Goal: Task Accomplishment & Management: Manage account settings

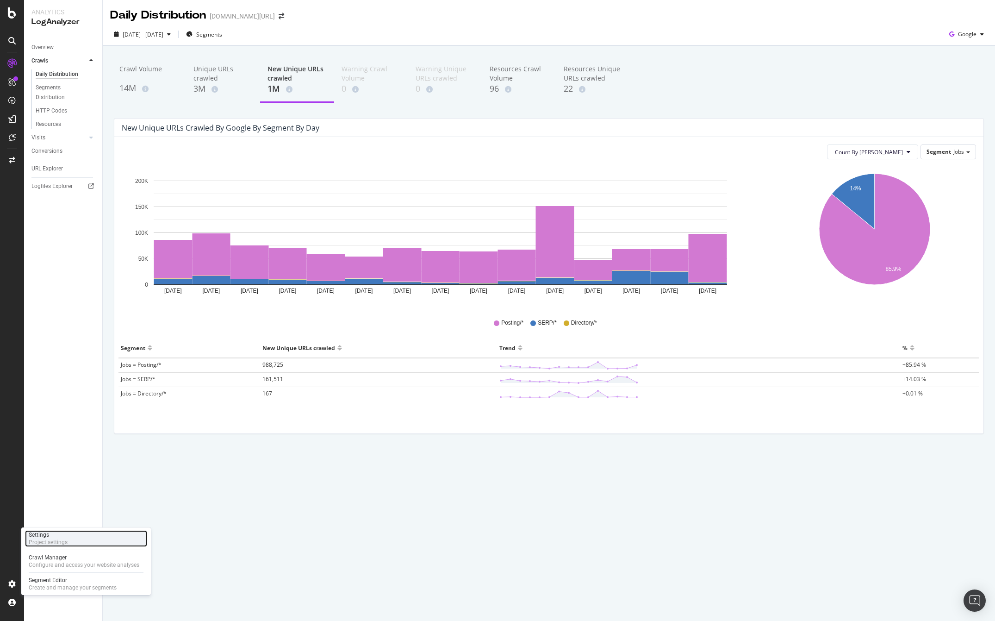
click at [51, 538] on div "Project settings" at bounding box center [48, 541] width 39 height 7
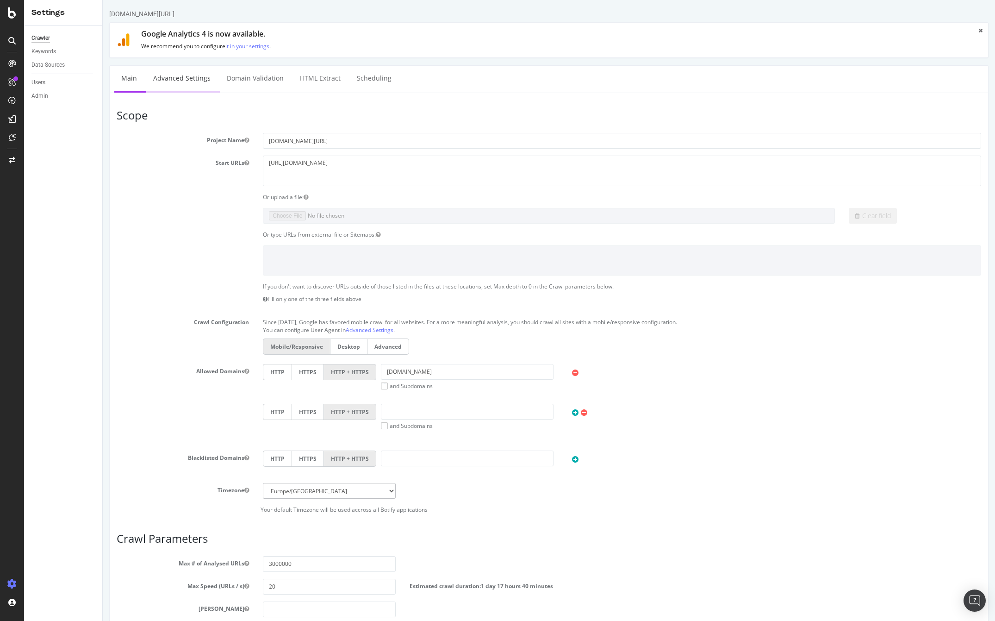
click at [181, 79] on link "Advanced Settings" at bounding box center [181, 78] width 71 height 25
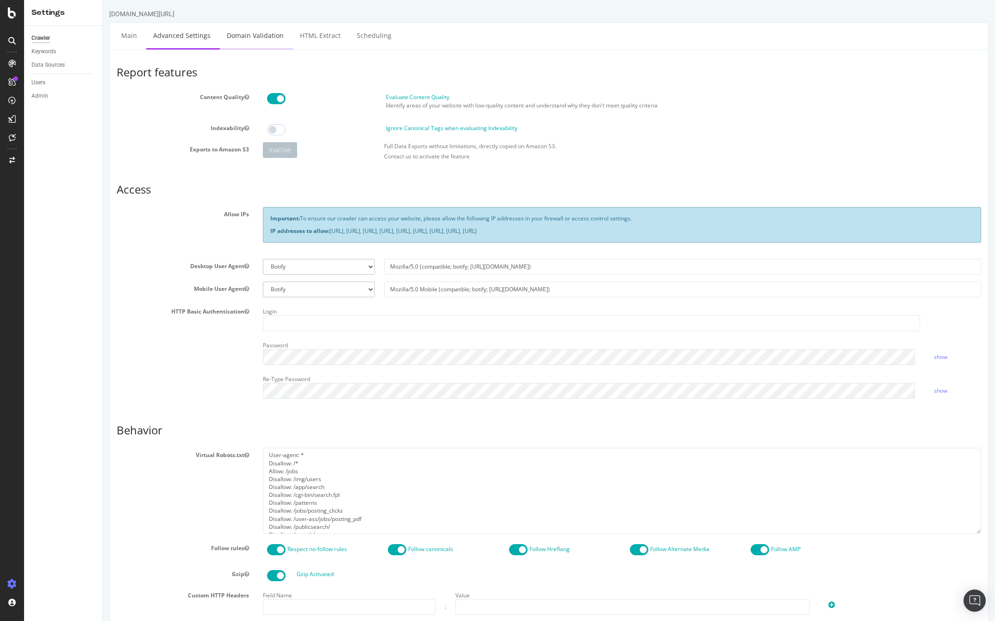
click at [258, 35] on link "Domain Validation" at bounding box center [255, 35] width 71 height 25
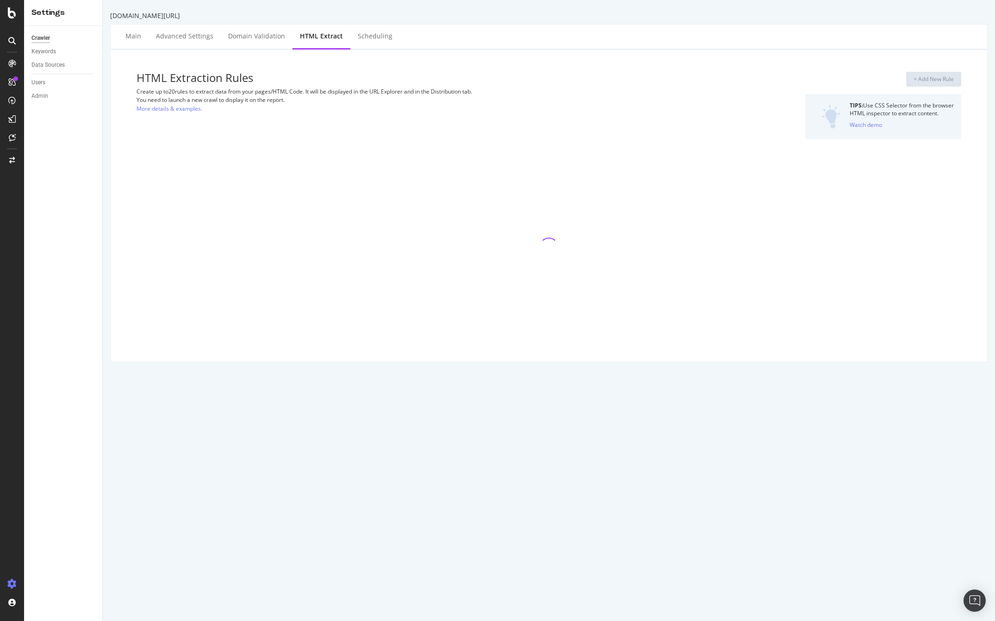
select select "list"
select select "count"
select select "list"
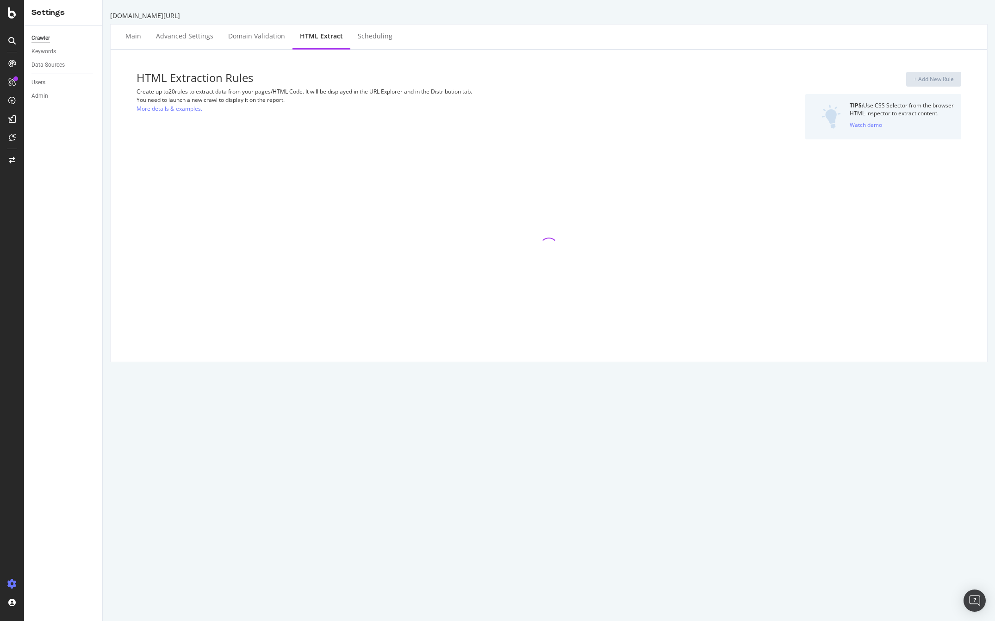
select select "list"
select select "count"
select select "i"
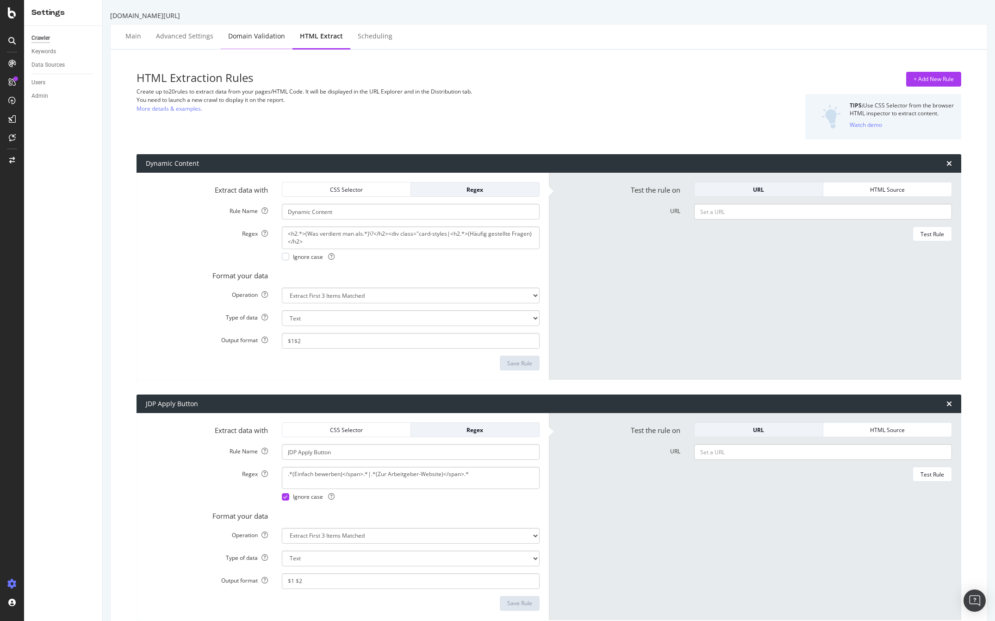
click at [267, 39] on div "Domain Validation" at bounding box center [256, 35] width 57 height 9
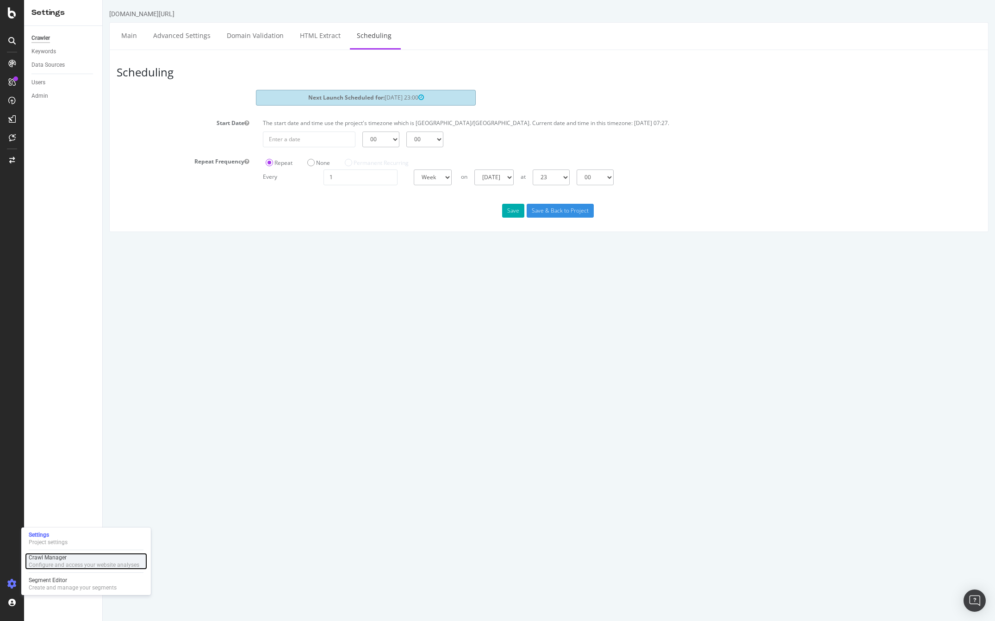
click at [45, 561] on div "Configure and access your website analyses" at bounding box center [84, 564] width 111 height 7
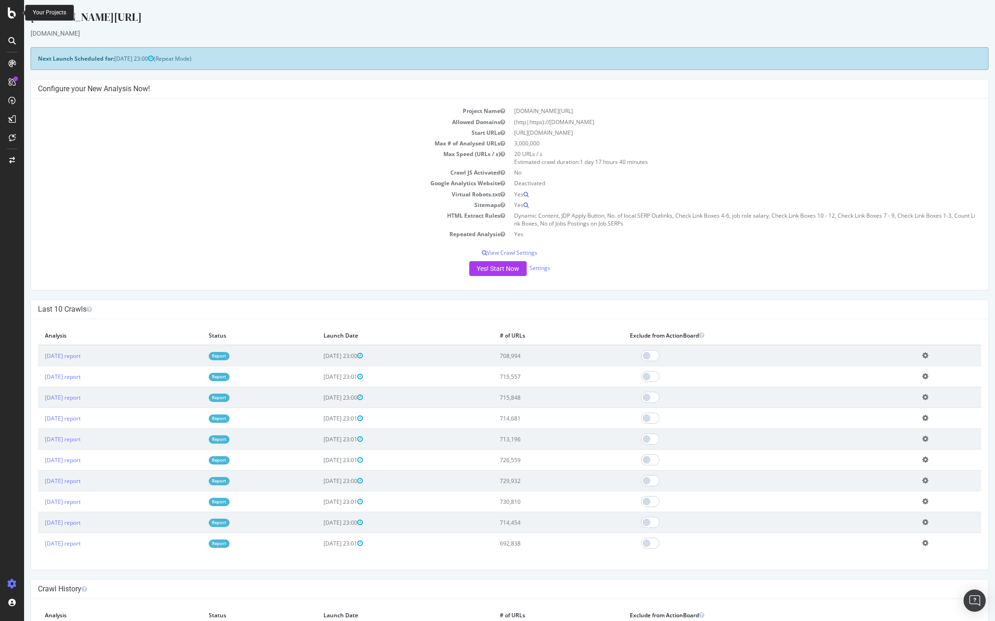
click at [85, 10] on div "[DOMAIN_NAME][URL]" at bounding box center [510, 18] width 958 height 19
click at [62, 29] on div "[DOMAIN_NAME]" at bounding box center [510, 33] width 958 height 9
click at [50, 120] on div "AlertPanel" at bounding box center [49, 120] width 30 height 9
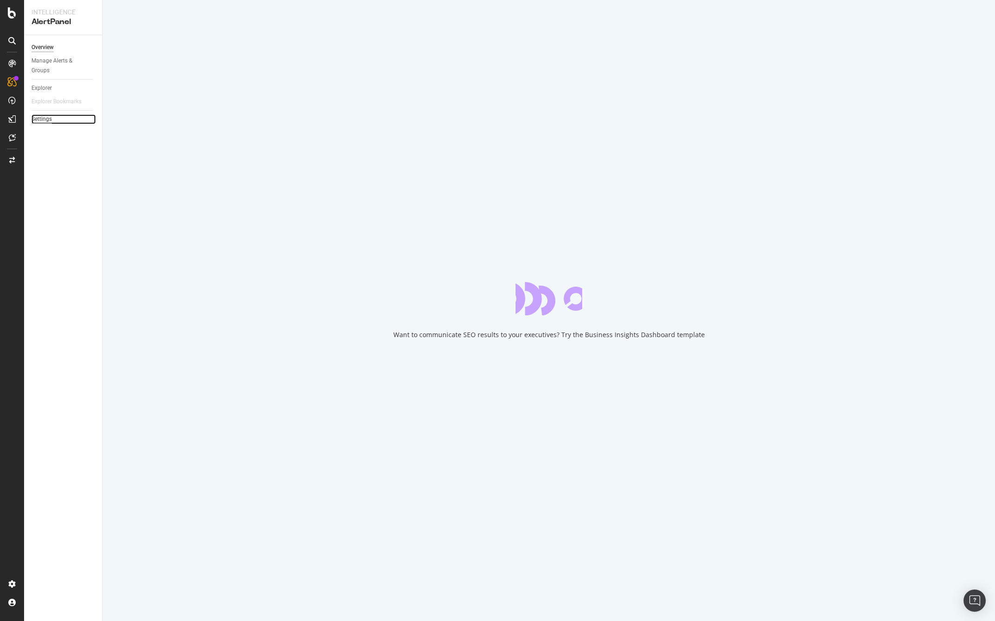
click at [45, 116] on div "Settings" at bounding box center [41, 119] width 20 height 10
select select "02"
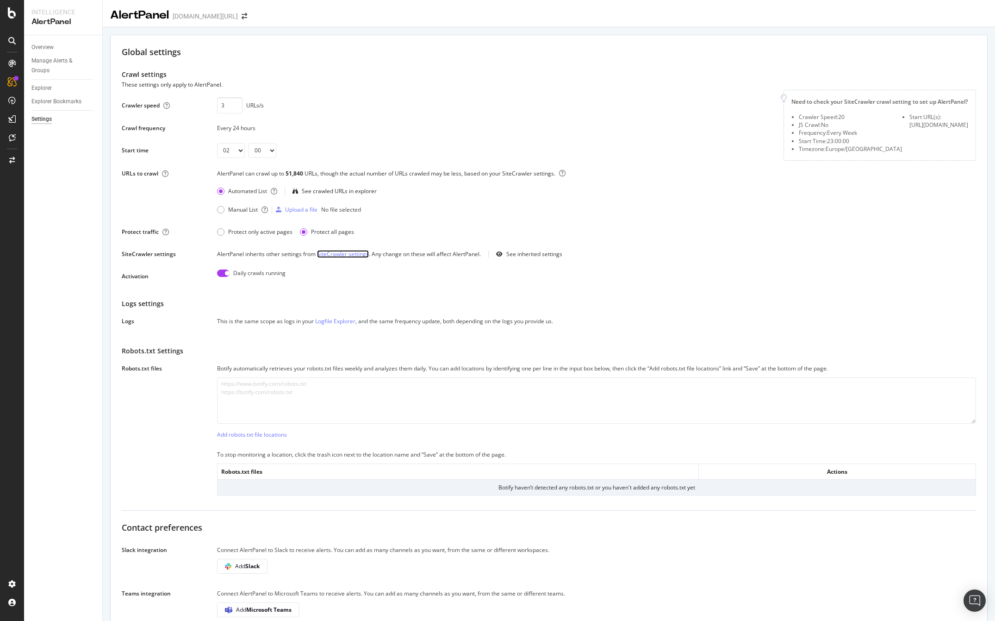
click at [343, 258] on link "SiteCrawler settings" at bounding box center [343, 254] width 52 height 8
click at [15, 12] on icon at bounding box center [12, 12] width 8 height 11
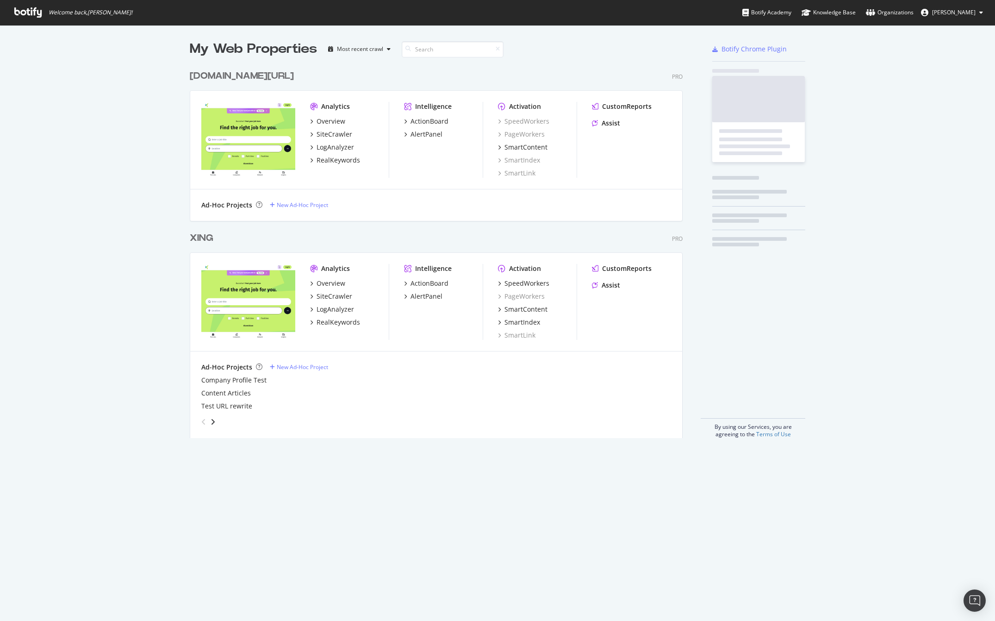
scroll to position [614, 981]
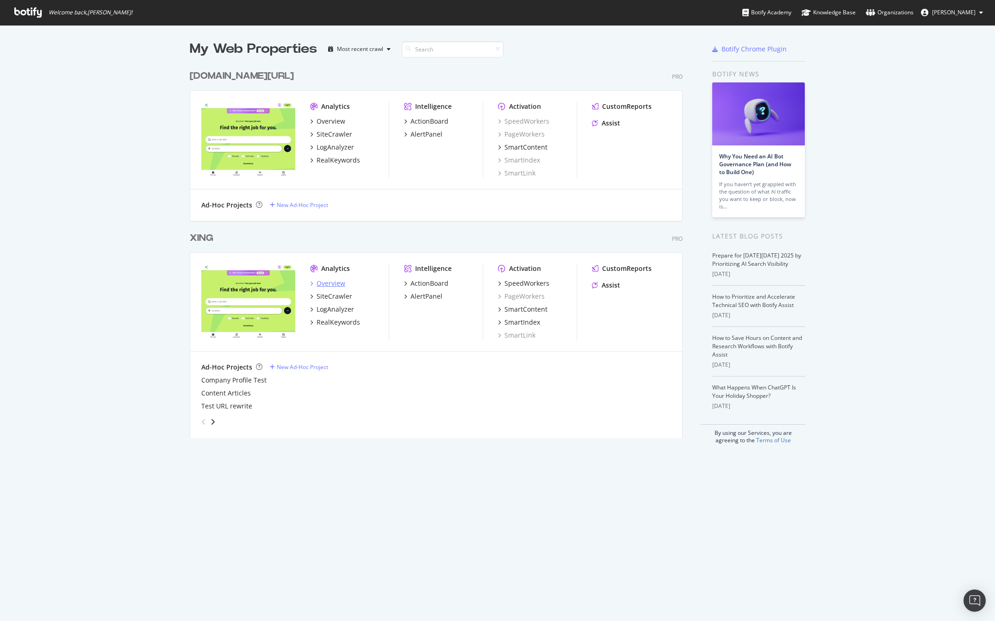
click at [328, 281] on div "Overview" at bounding box center [331, 283] width 29 height 9
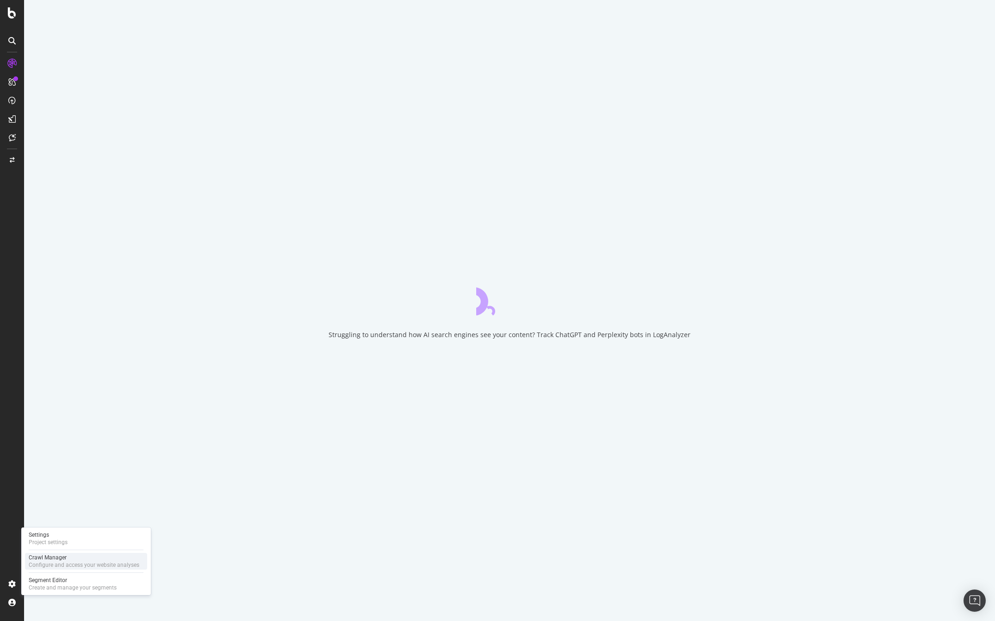
click at [44, 558] on div "Crawl Manager" at bounding box center [84, 557] width 111 height 7
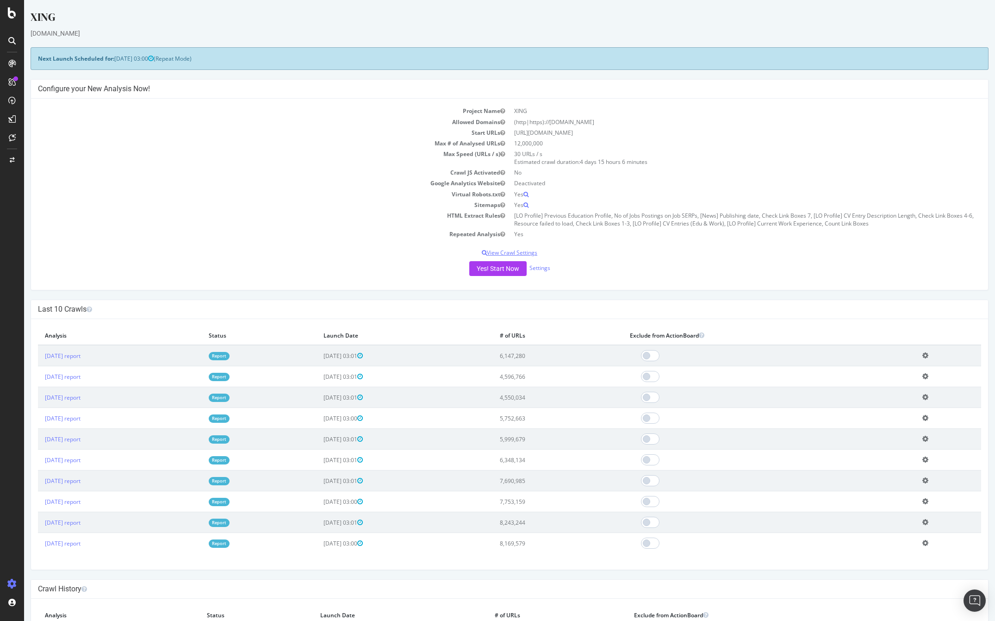
click at [509, 254] on p "View Crawl Settings" at bounding box center [509, 253] width 943 height 8
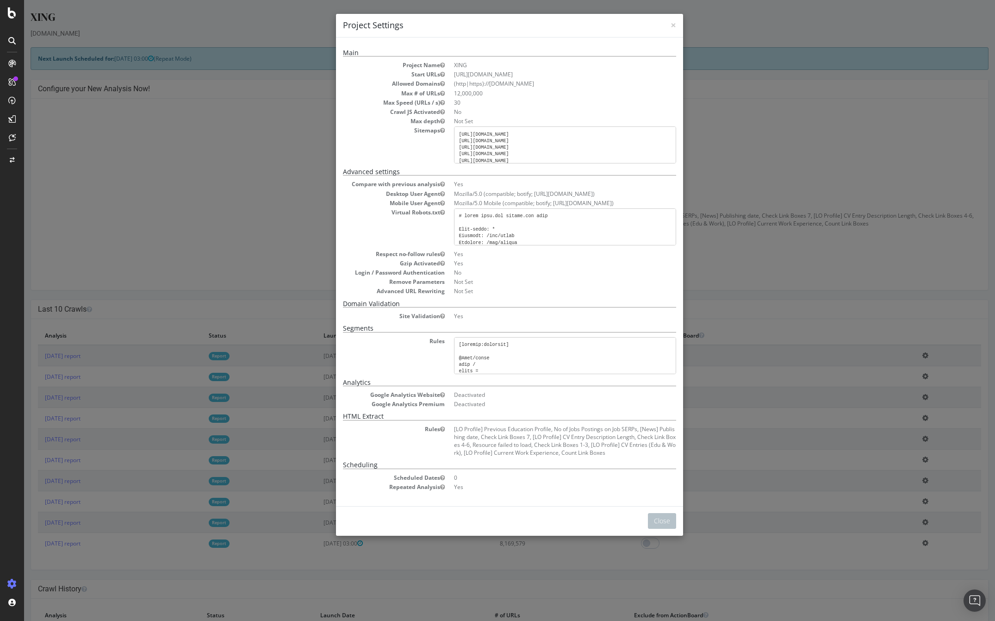
click at [270, 184] on div "× Close Project Settings Main Project Name XING Start URLs https://www.xing.com…" at bounding box center [509, 310] width 971 height 621
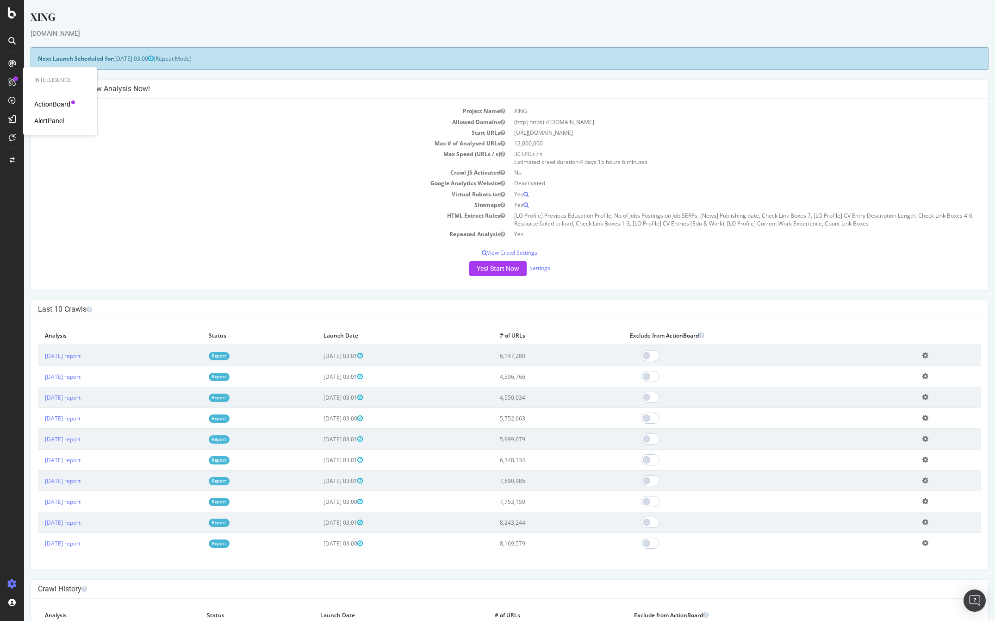
click at [43, 119] on div "AlertPanel" at bounding box center [49, 120] width 30 height 9
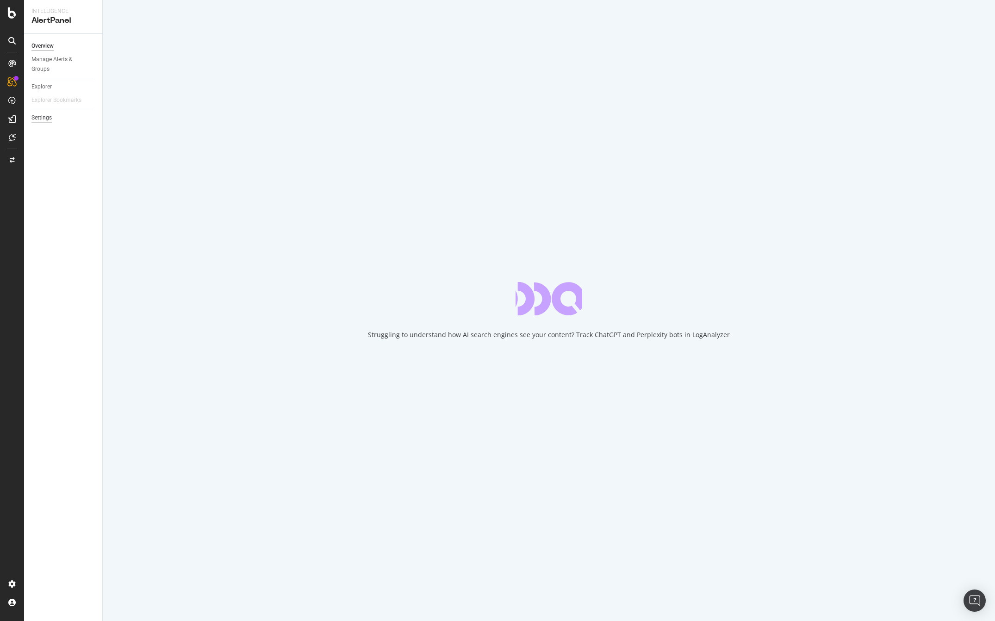
click at [43, 118] on div "Settings" at bounding box center [41, 118] width 20 height 10
select select "03"
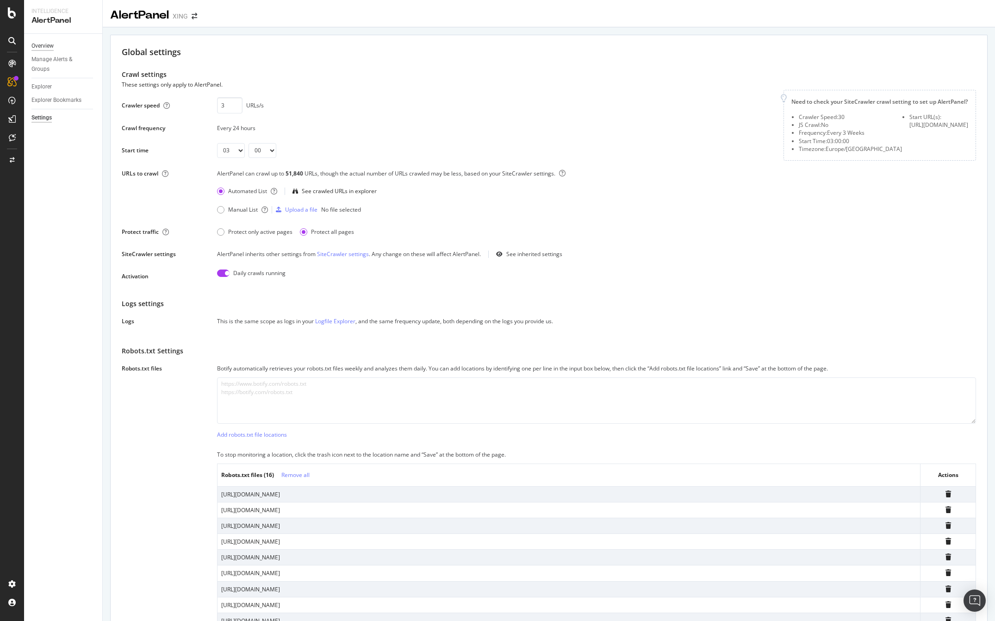
click at [44, 46] on div "Overview" at bounding box center [42, 46] width 22 height 10
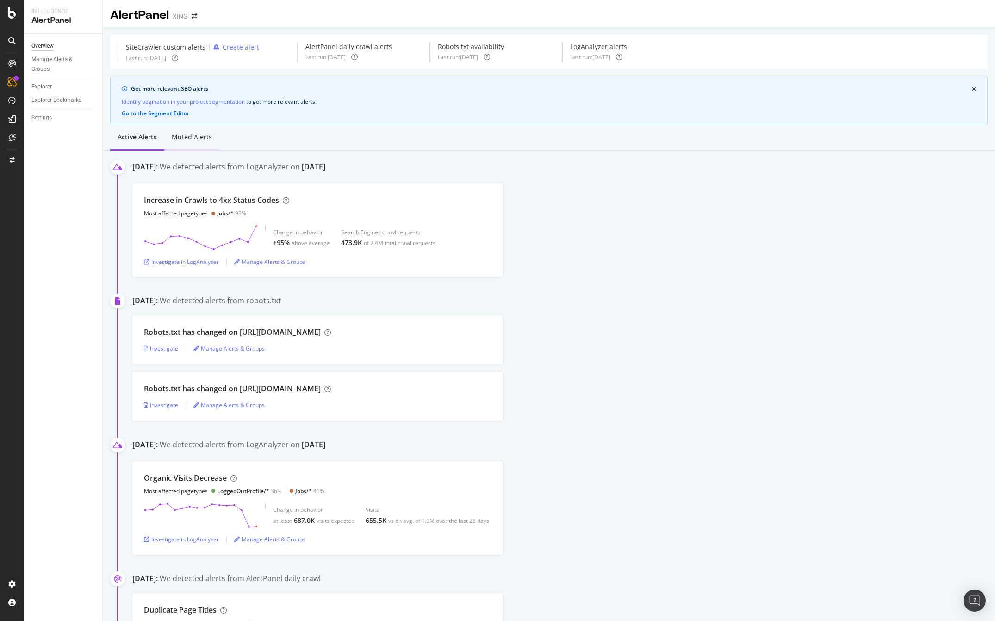
click at [186, 133] on div "Muted alerts" at bounding box center [192, 136] width 40 height 9
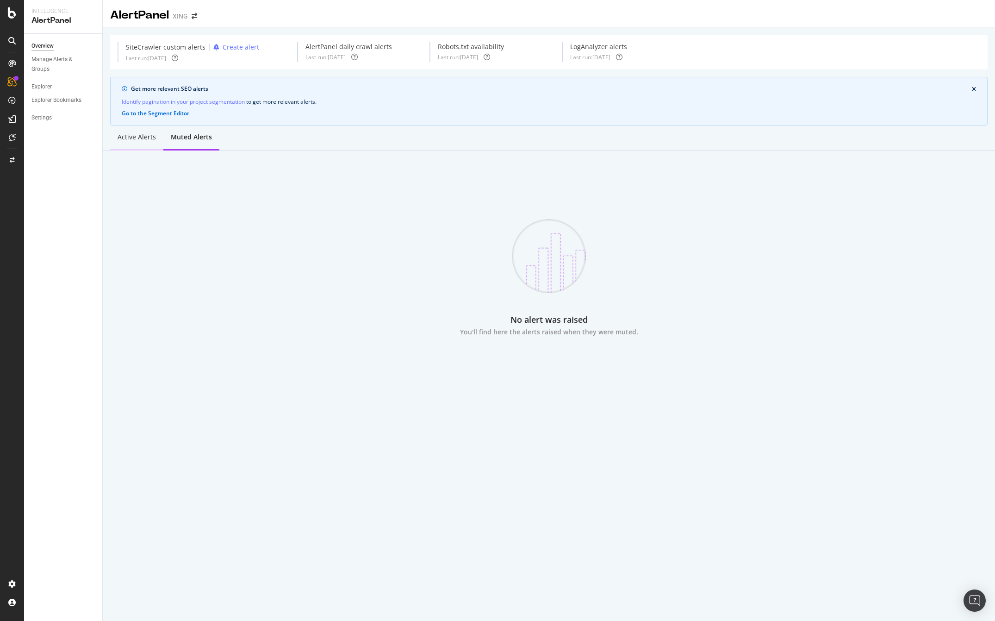
click at [137, 139] on div "Active alerts" at bounding box center [137, 136] width 38 height 9
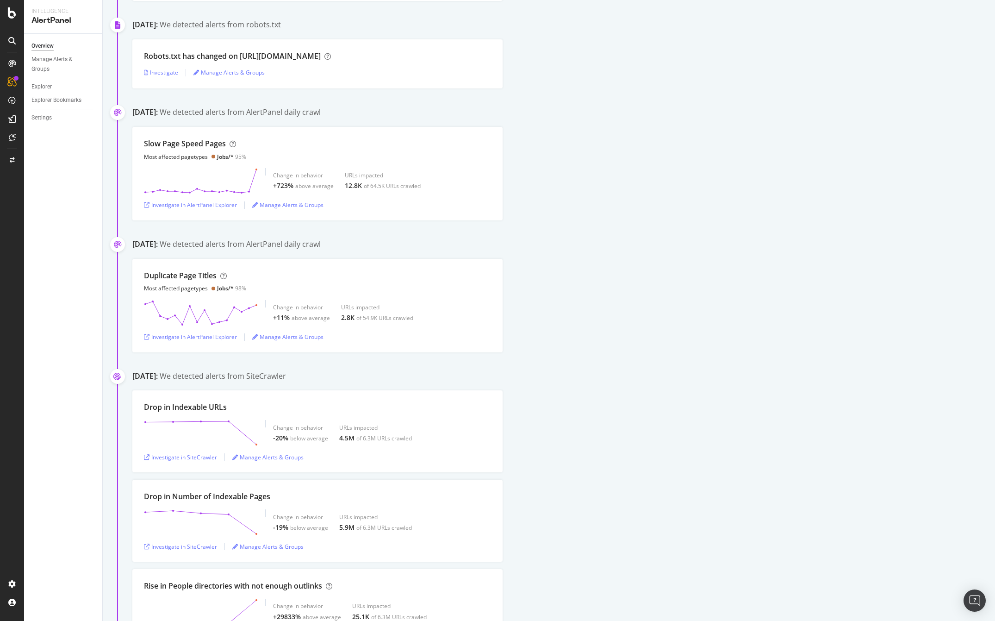
scroll to position [4313, 0]
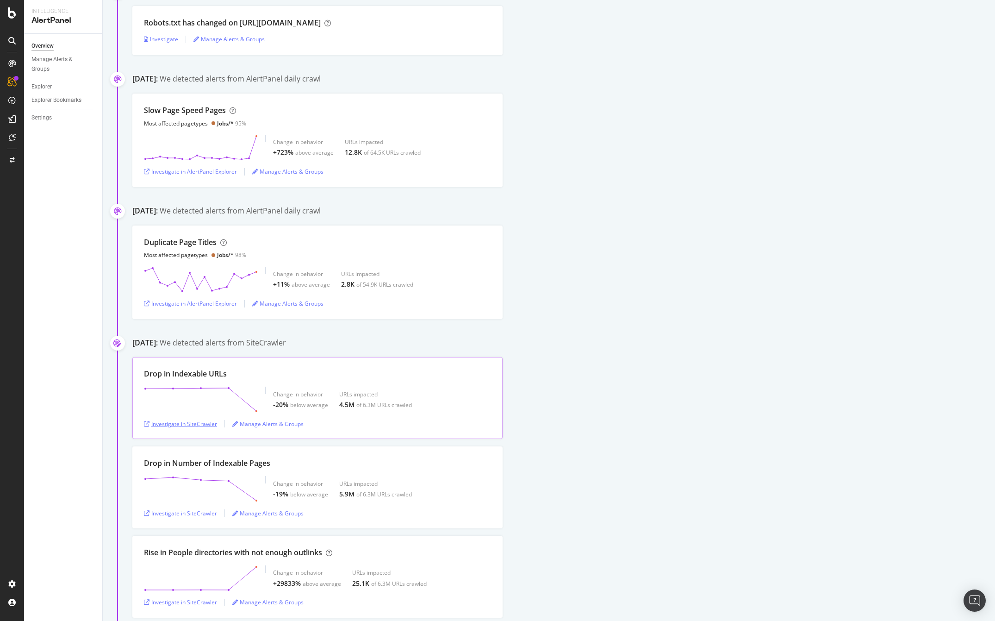
click at [201, 424] on div "Investigate in SiteCrawler" at bounding box center [180, 424] width 73 height 8
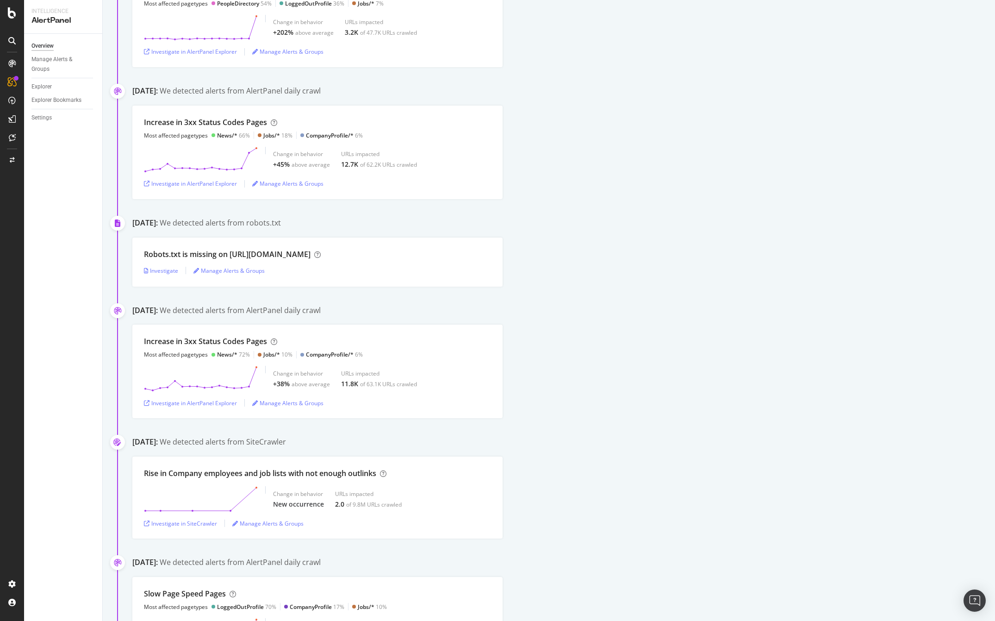
scroll to position [7757, 0]
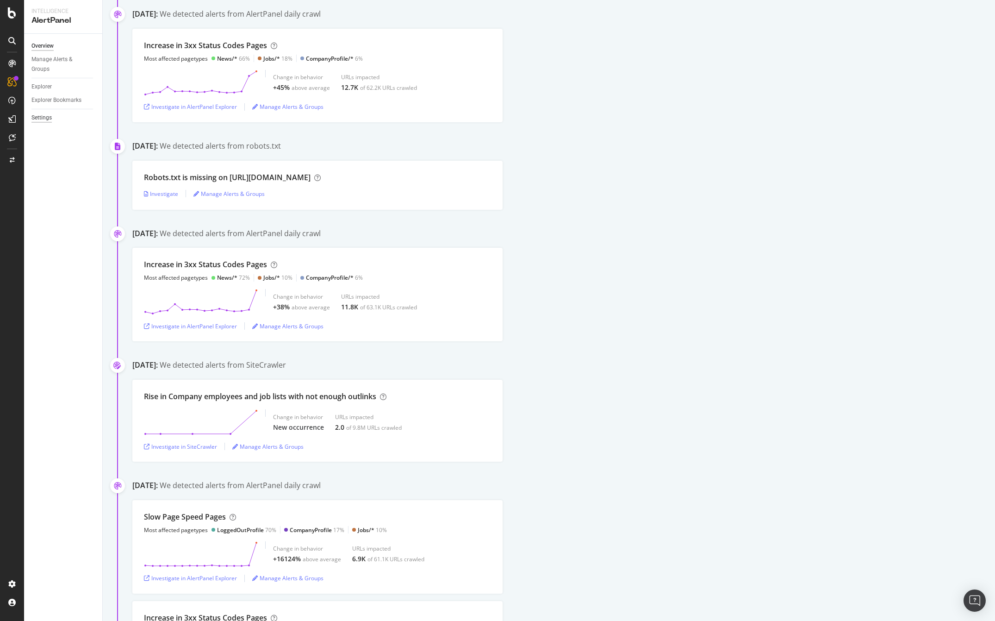
click at [42, 117] on div "Settings" at bounding box center [41, 118] width 20 height 10
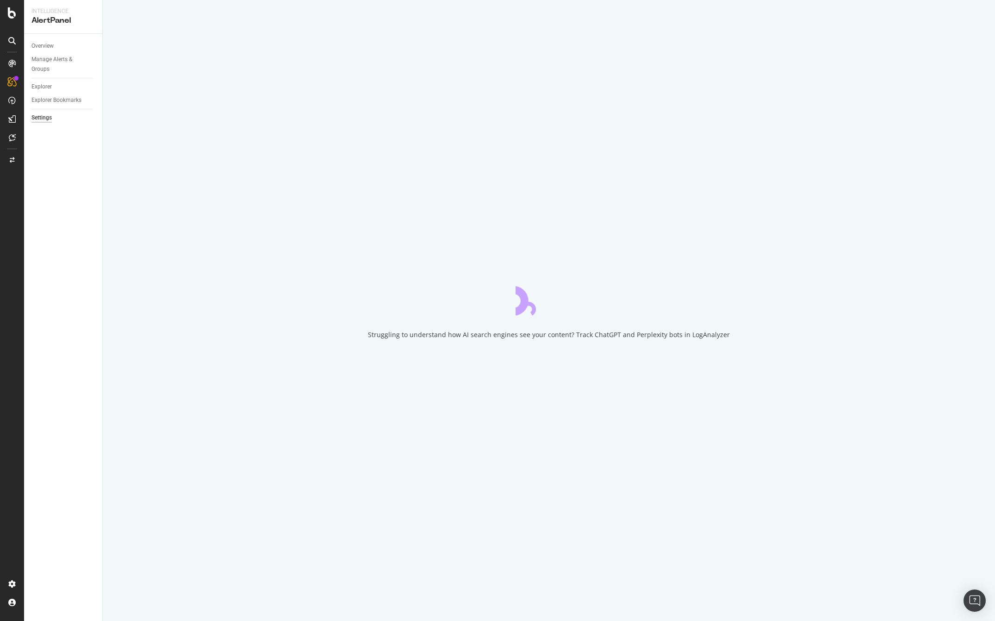
select select "03"
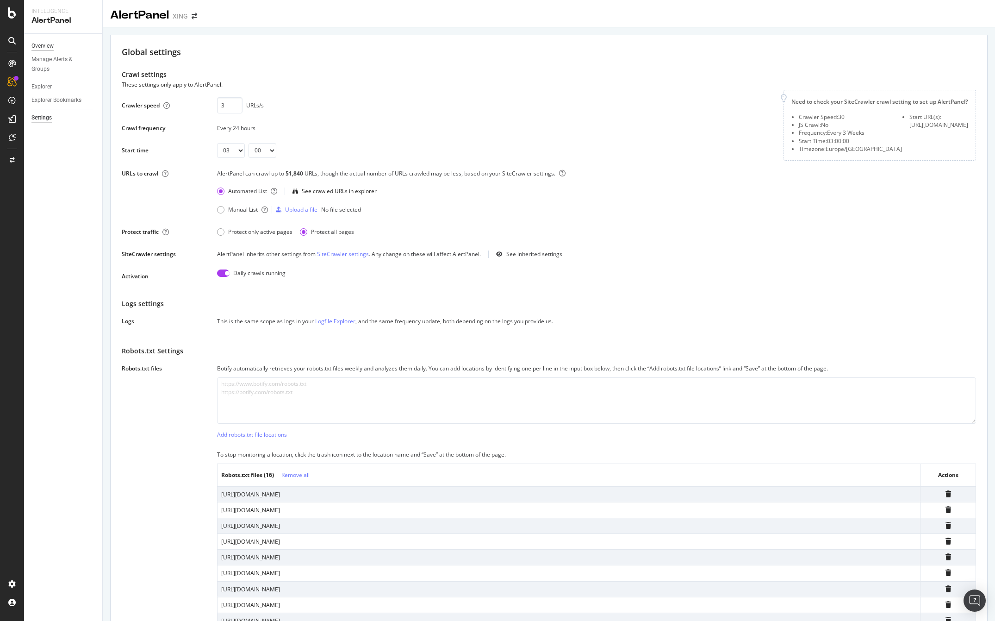
click at [44, 46] on div "Overview" at bounding box center [42, 46] width 22 height 10
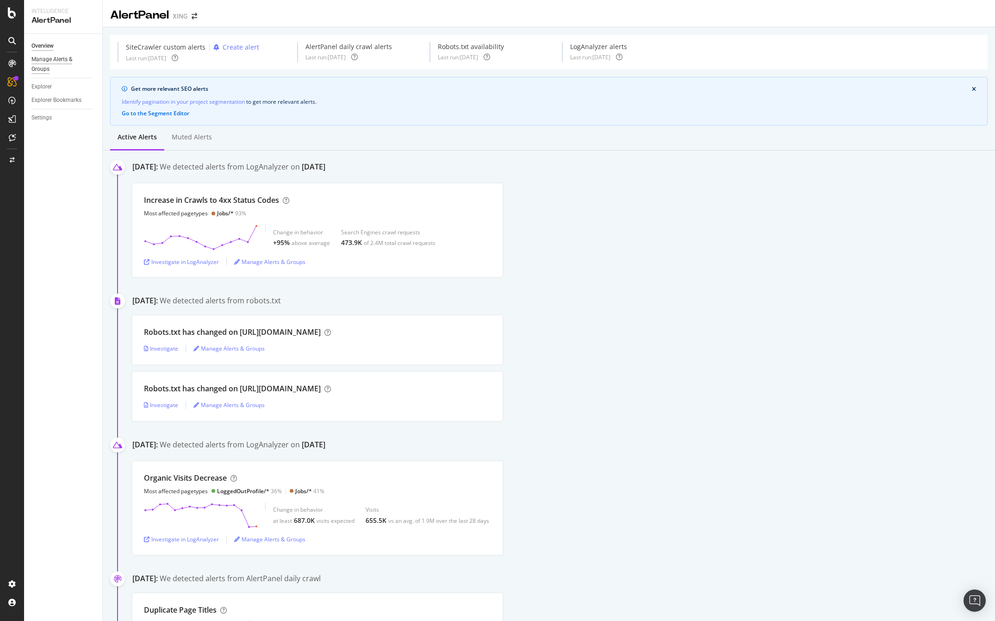
click at [44, 59] on div "Manage Alerts & Groups" at bounding box center [59, 64] width 56 height 19
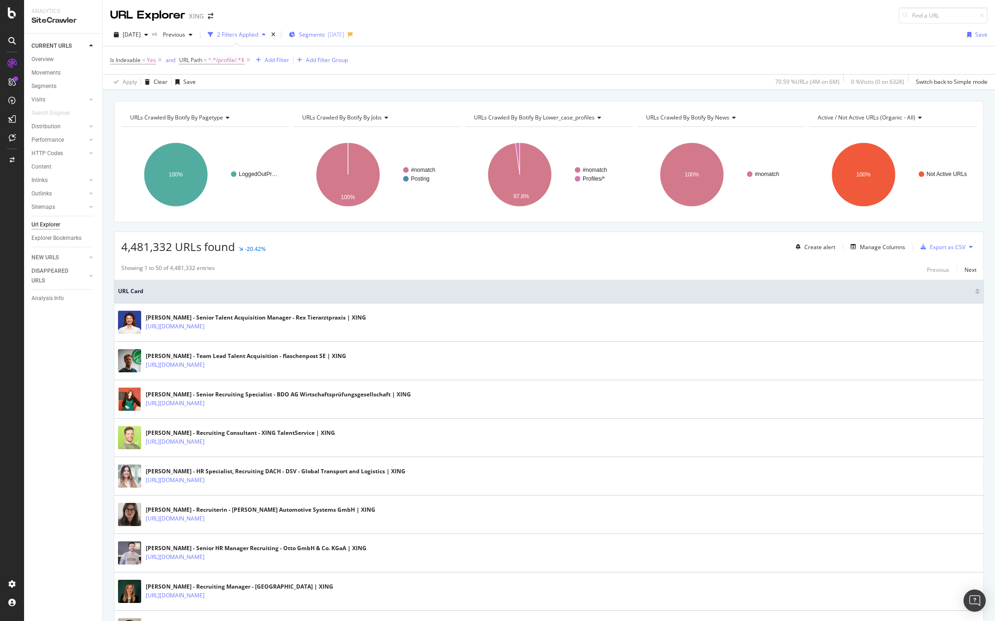
click at [344, 36] on div "[DATE]" at bounding box center [336, 35] width 17 height 8
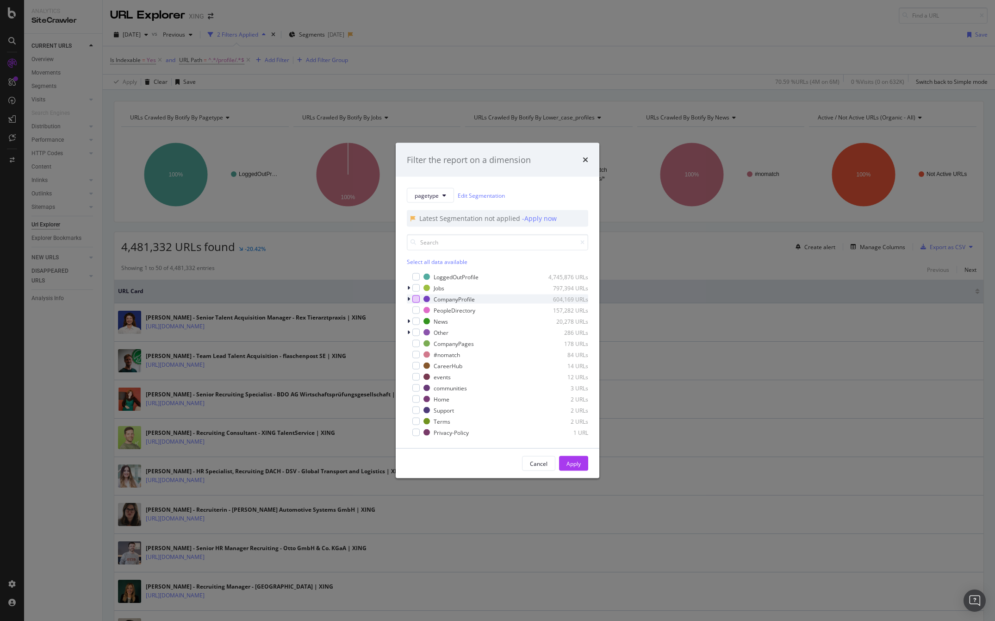
click at [417, 299] on div "modal" at bounding box center [415, 298] width 7 height 7
click at [579, 463] on div "Apply" at bounding box center [574, 463] width 14 height 8
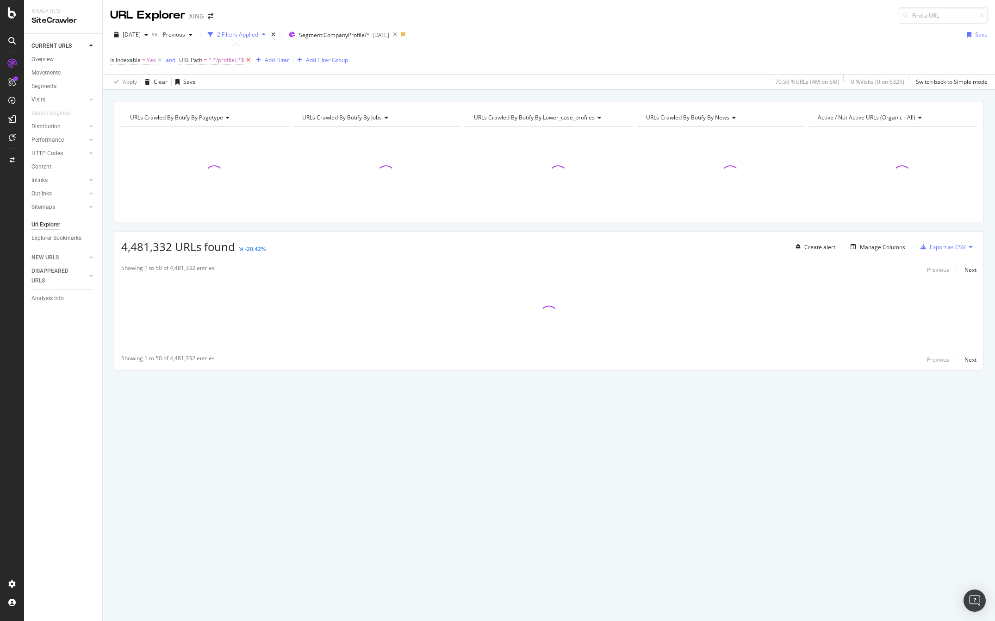
click at [250, 59] on icon at bounding box center [248, 60] width 8 height 9
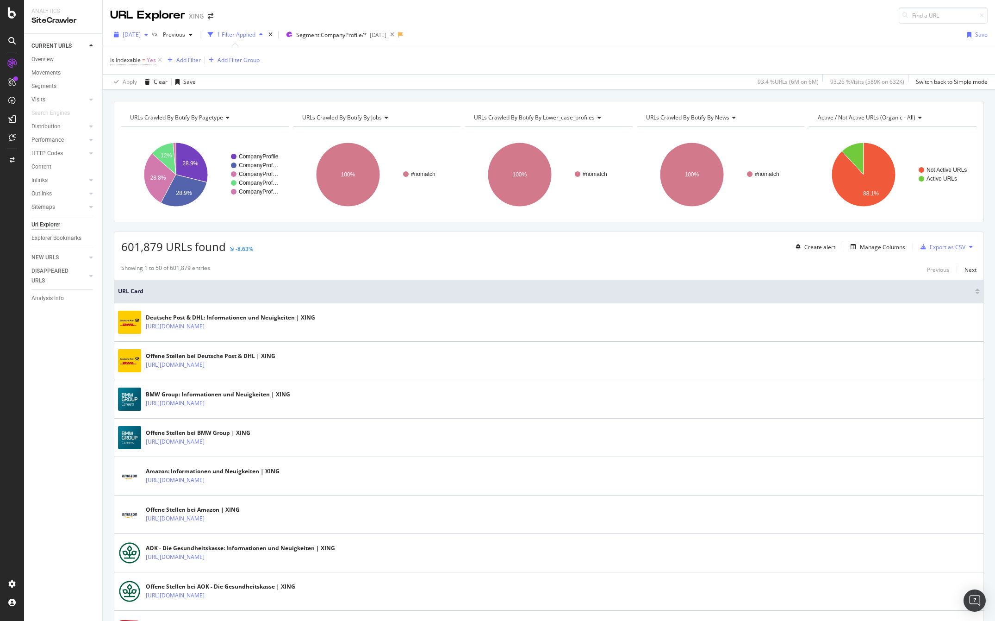
click at [141, 35] on span "2025 Jun. 6th" at bounding box center [132, 35] width 18 height 8
click at [147, 65] on div "2025 Sep. 19th" at bounding box center [149, 68] width 50 height 8
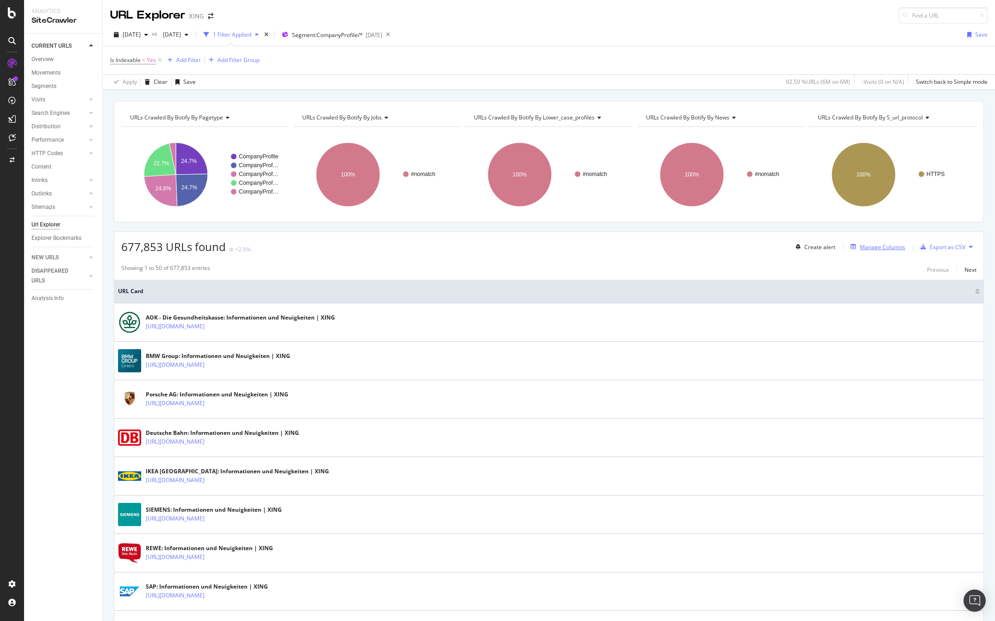
click at [880, 245] on div "Manage Columns" at bounding box center [882, 247] width 45 height 8
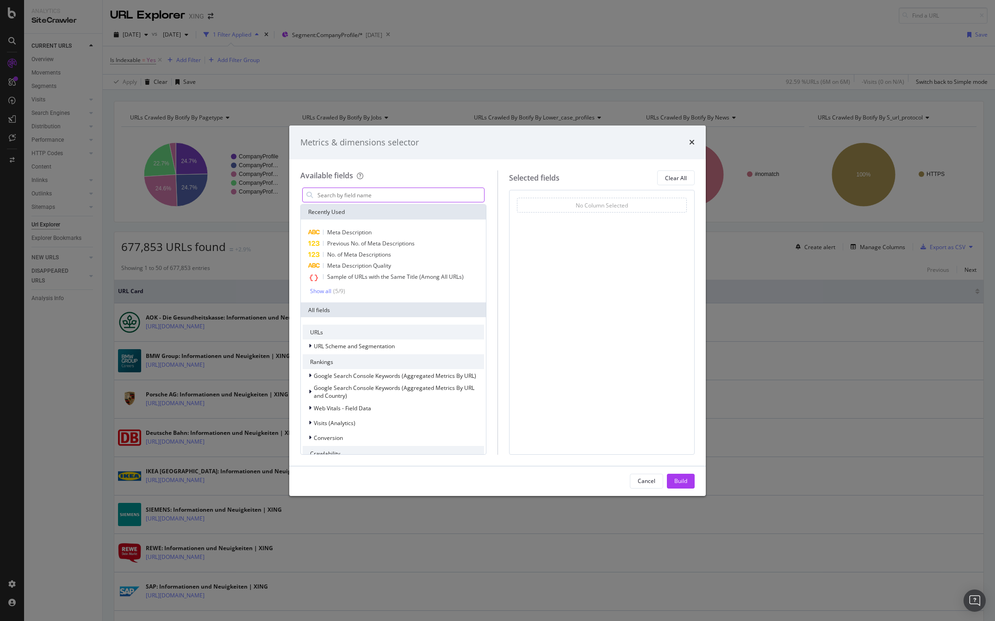
click at [391, 195] on input "modal" at bounding box center [401, 195] width 168 height 14
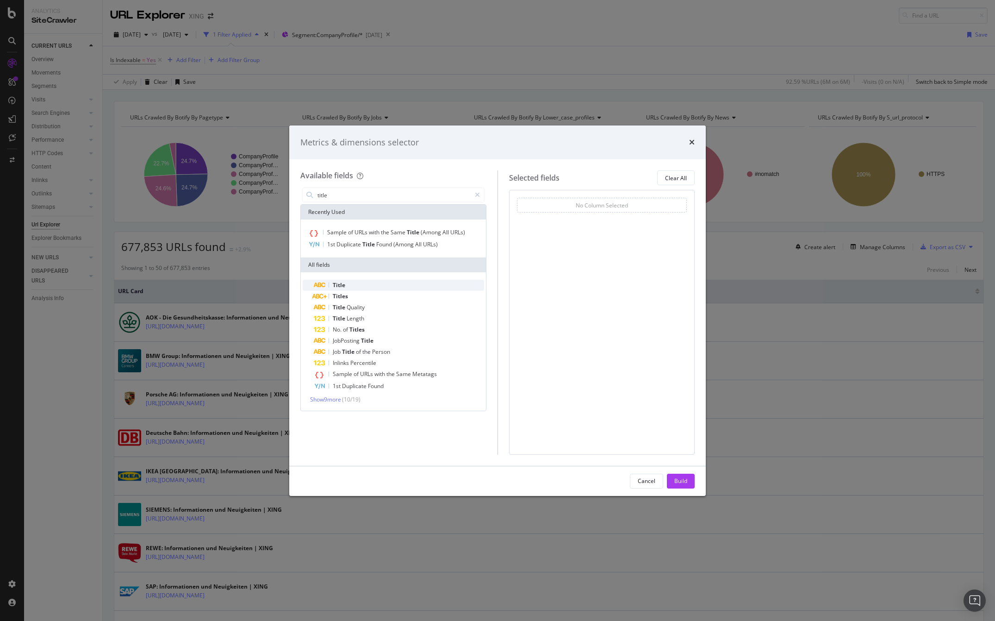
click at [345, 284] on span "Title" at bounding box center [339, 285] width 12 height 8
click at [339, 283] on span "Title" at bounding box center [339, 285] width 12 height 8
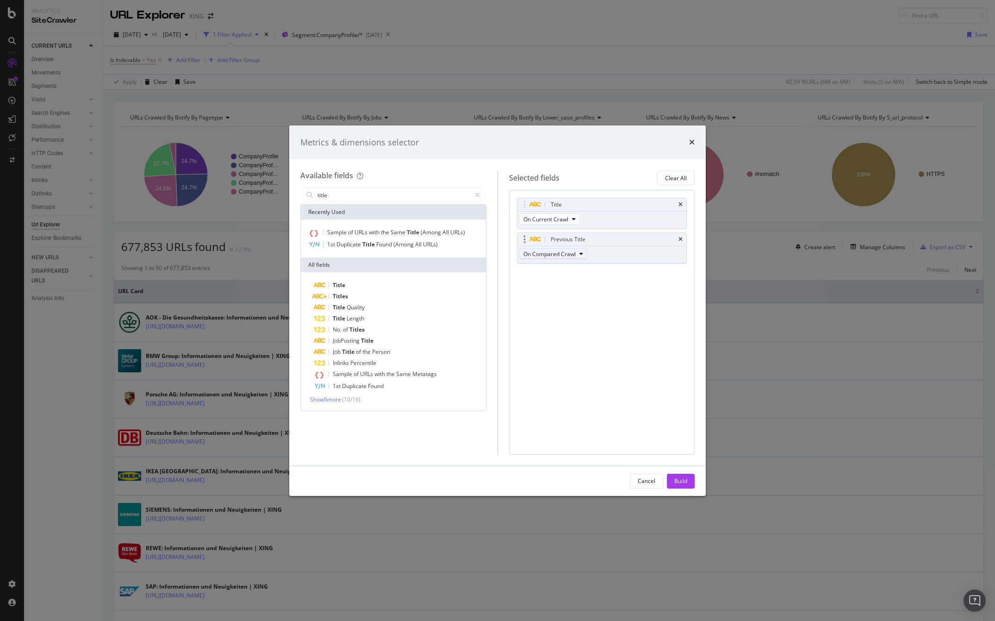
click at [550, 251] on span "On Compared Crawl" at bounding box center [550, 254] width 52 height 8
click at [498, 258] on div "Selected fields Clear All Title On Current Crawl Previous Title On Compared Cra…" at bounding box center [597, 312] width 198 height 284
click at [330, 195] on input "title" at bounding box center [394, 195] width 154 height 14
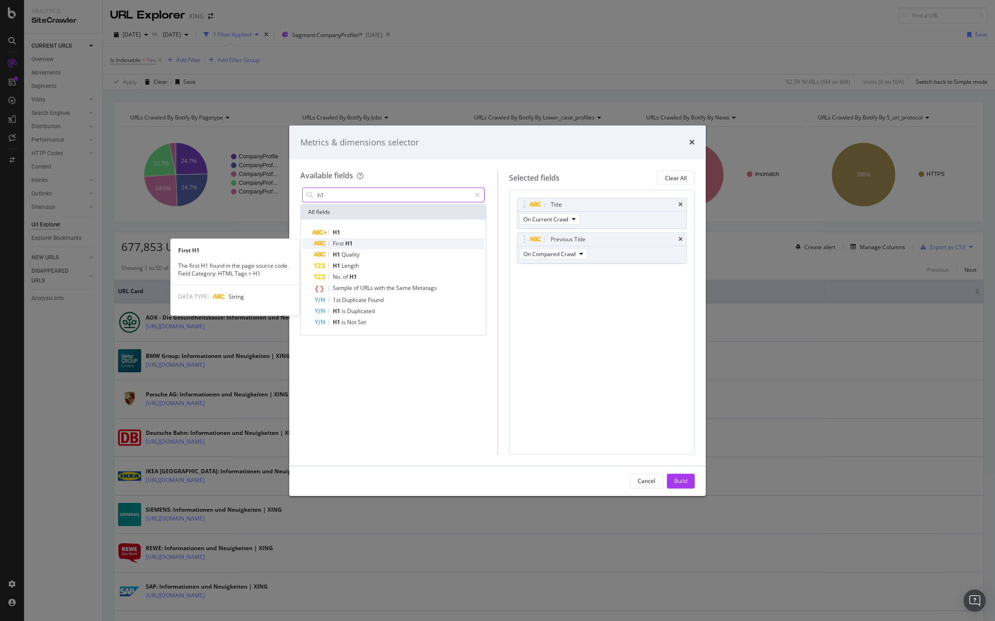
type input "h1"
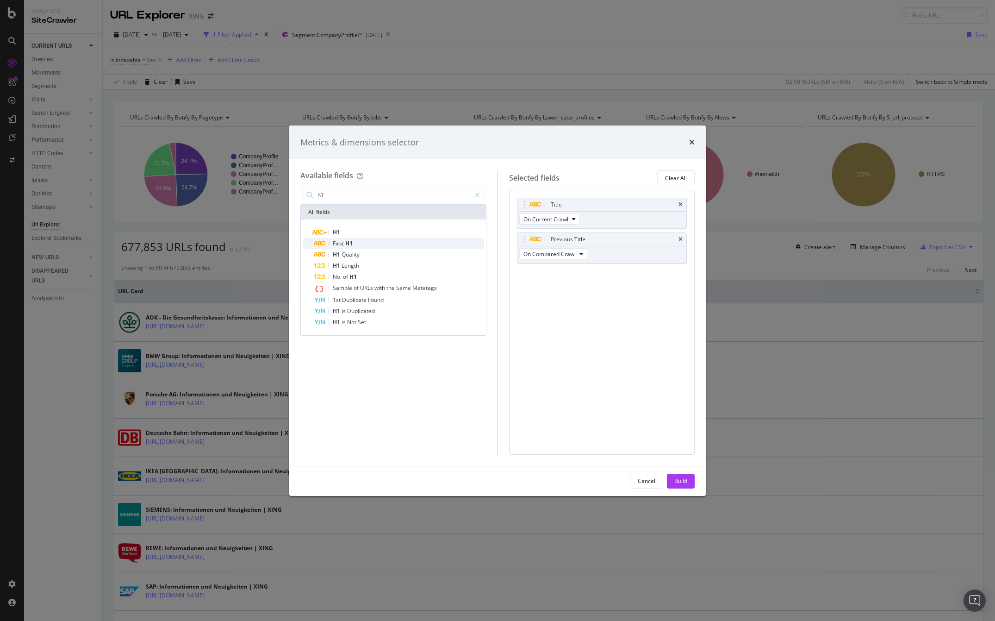
click at [341, 240] on span "First" at bounding box center [339, 243] width 12 height 8
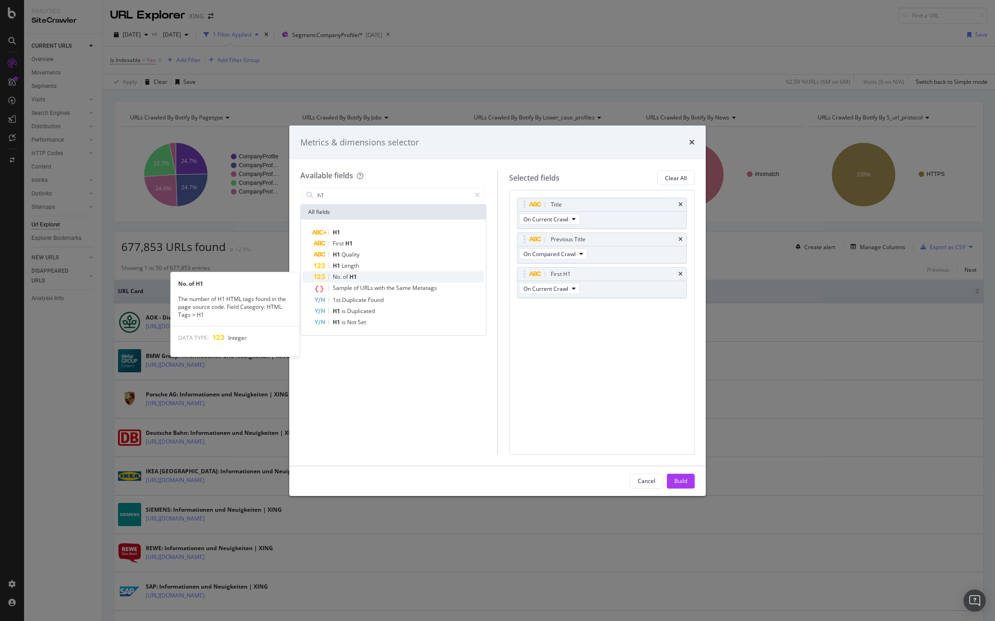
click at [345, 275] on span "of" at bounding box center [346, 277] width 6 height 8
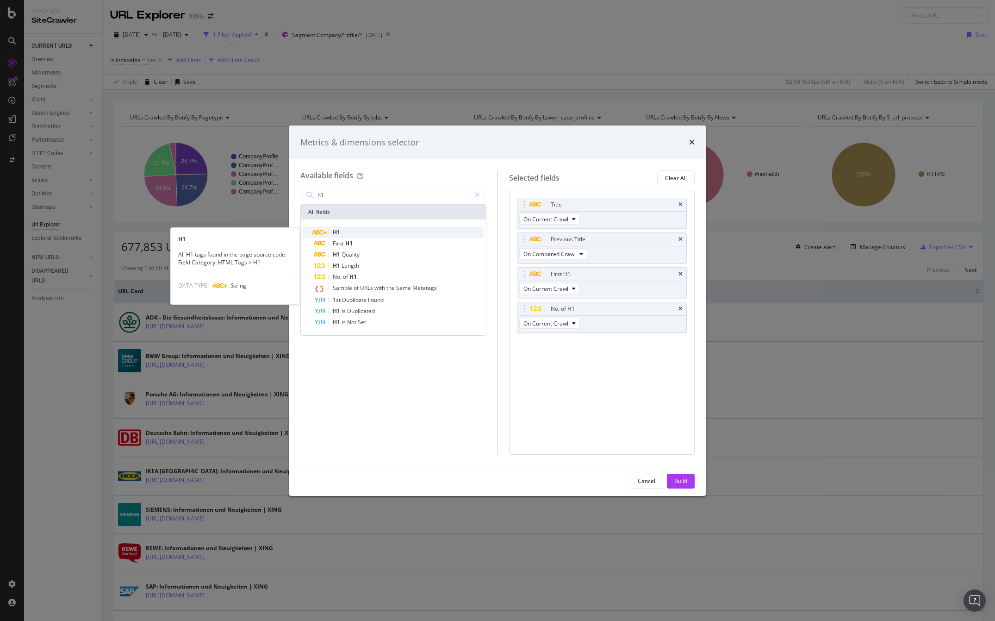
click at [361, 230] on div "H1" at bounding box center [399, 232] width 170 height 11
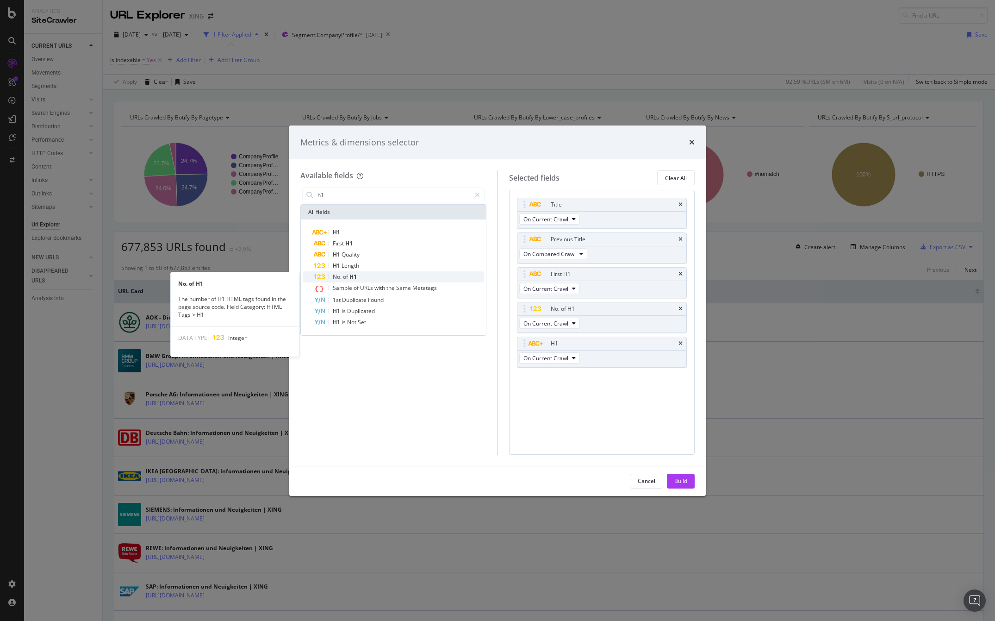
click at [360, 276] on div "No. of H1" at bounding box center [399, 276] width 170 height 11
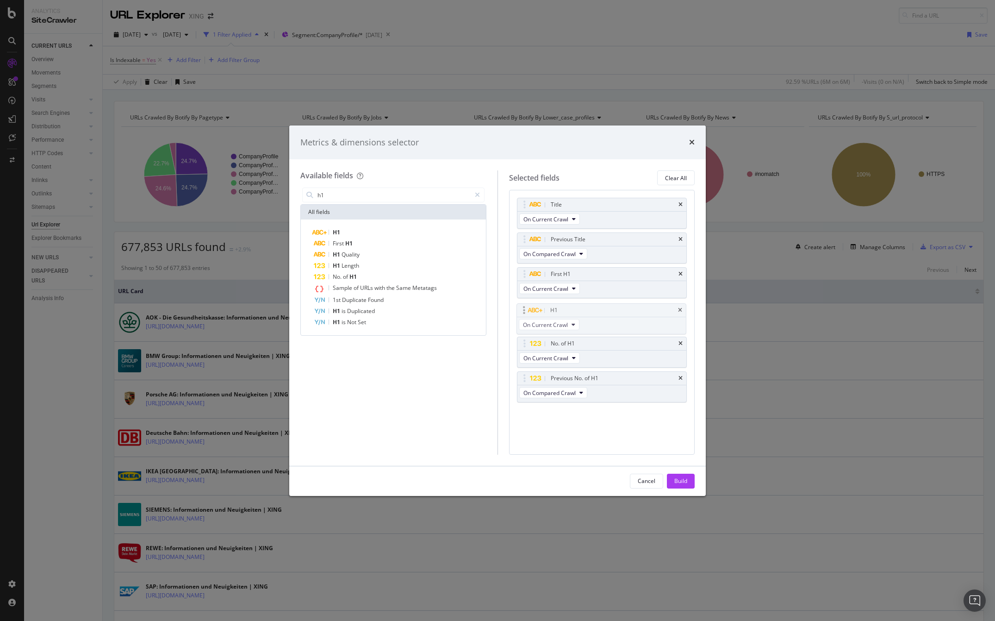
drag, startPoint x: 523, startPoint y: 344, endPoint x: 523, endPoint y: 311, distance: 33.8
click at [523, 311] on body "Analytics SiteCrawler CURRENT URLS Overview Movements Segments Visits Analysis …" at bounding box center [497, 310] width 995 height 621
click at [685, 479] on div "Build" at bounding box center [680, 481] width 13 height 8
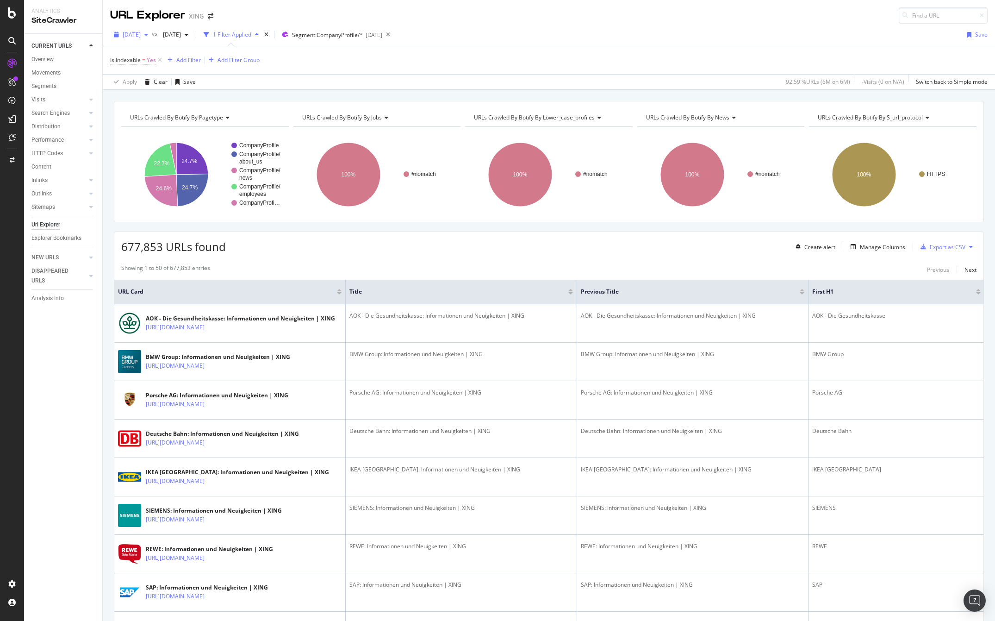
click at [141, 36] on span "2025 Sep. 19th" at bounding box center [132, 35] width 18 height 8
click at [323, 60] on div "Is Indexable = Yes Add Filter Add Filter Group" at bounding box center [549, 60] width 878 height 28
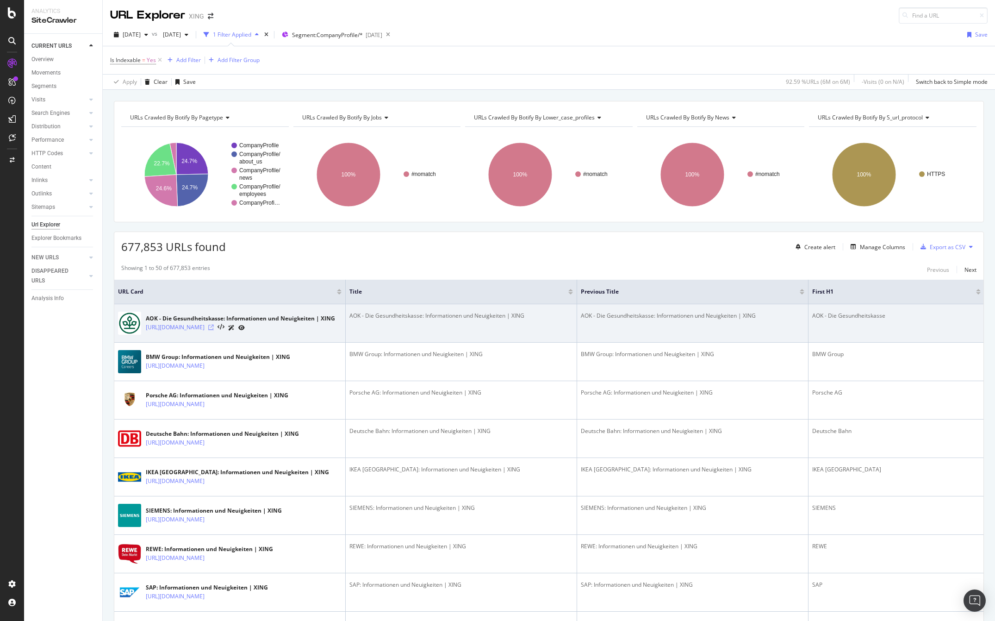
click at [214, 326] on icon at bounding box center [211, 327] width 6 height 6
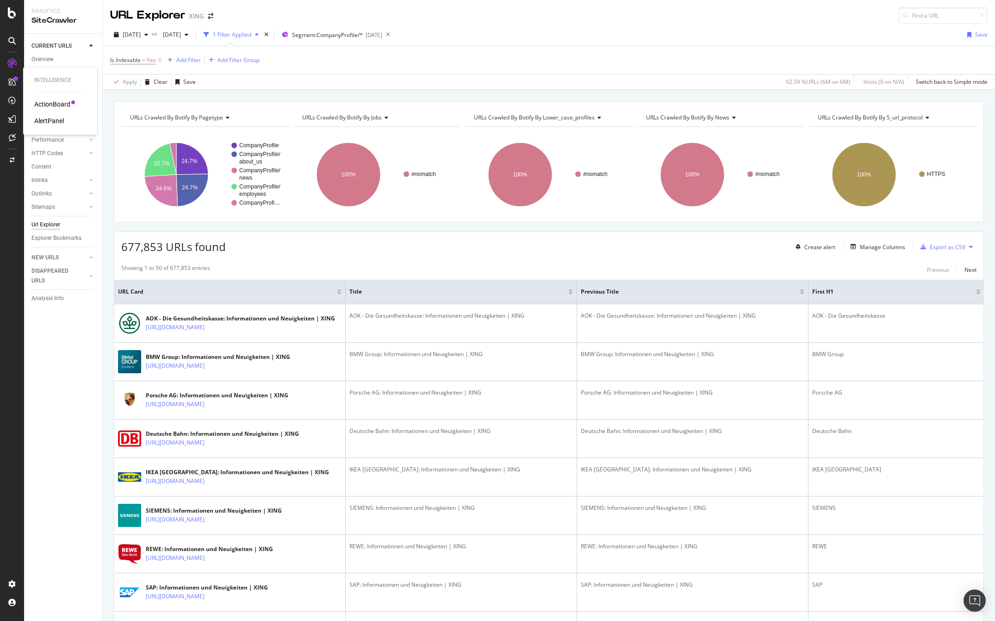
click at [49, 102] on div "ActionBoard" at bounding box center [52, 104] width 36 height 9
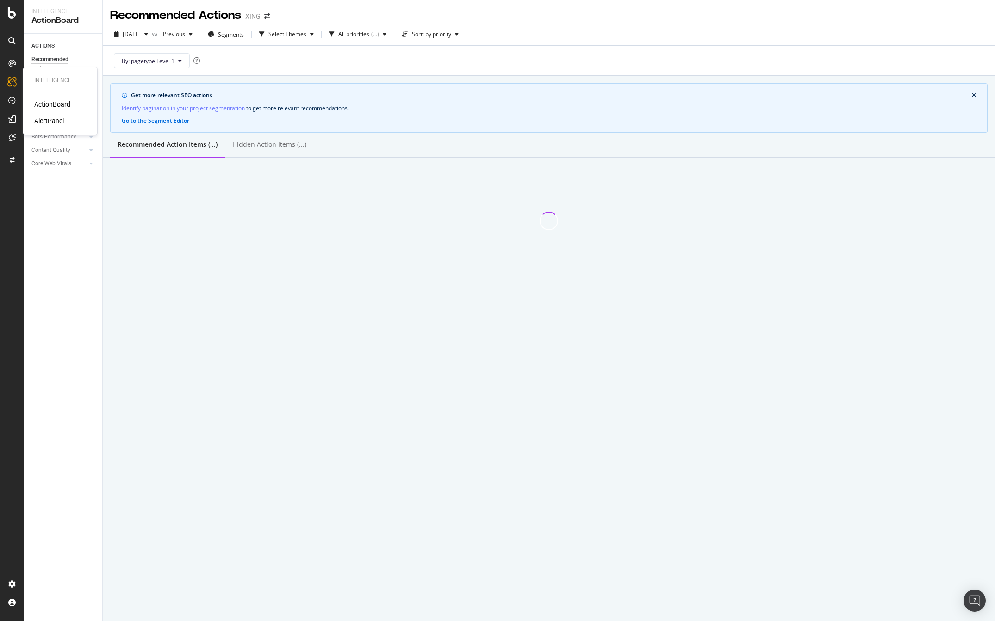
click at [47, 119] on div "AlertPanel" at bounding box center [49, 120] width 30 height 9
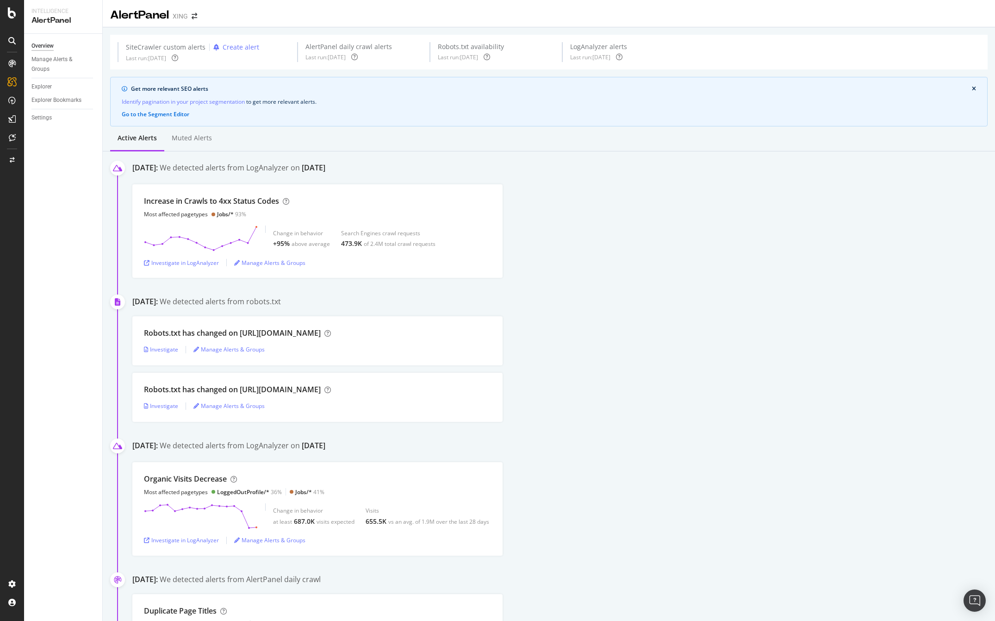
click at [43, 44] on div "Overview" at bounding box center [42, 46] width 22 height 10
click at [44, 58] on div "Manage Alerts & Groups" at bounding box center [59, 64] width 56 height 19
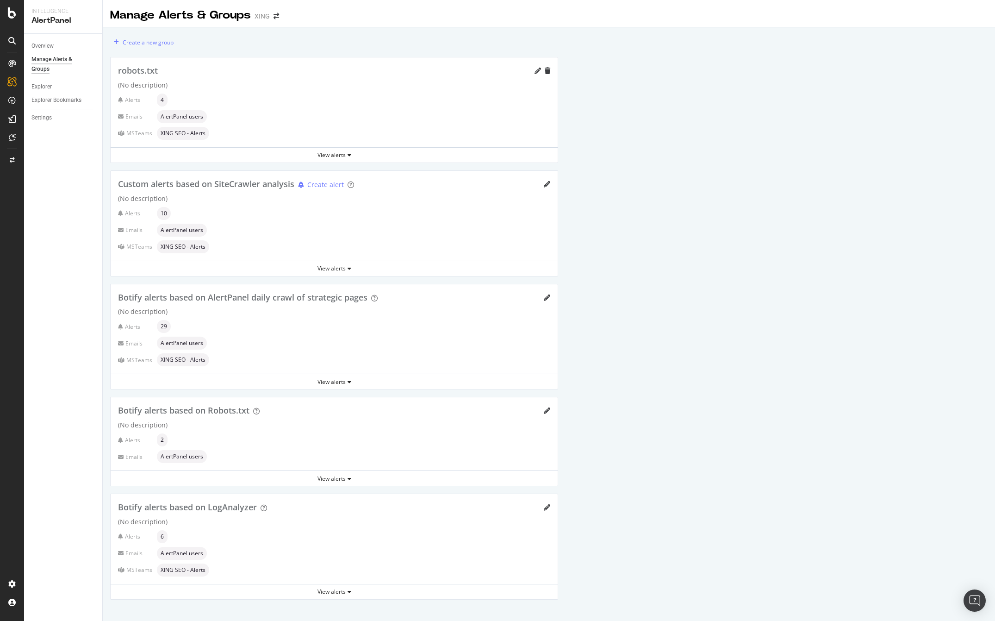
click at [745, 250] on div "Create a new group robots.txt (No description) Alerts 4 Emails AlertPanel users…" at bounding box center [549, 320] width 892 height 587
click at [327, 380] on div "View alerts" at bounding box center [334, 382] width 447 height 8
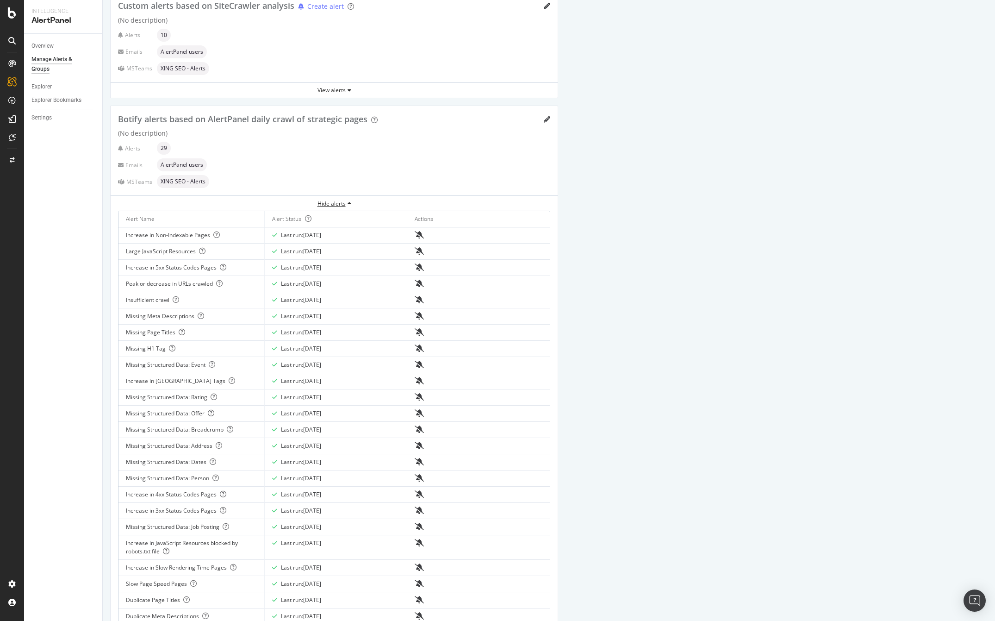
scroll to position [238, 0]
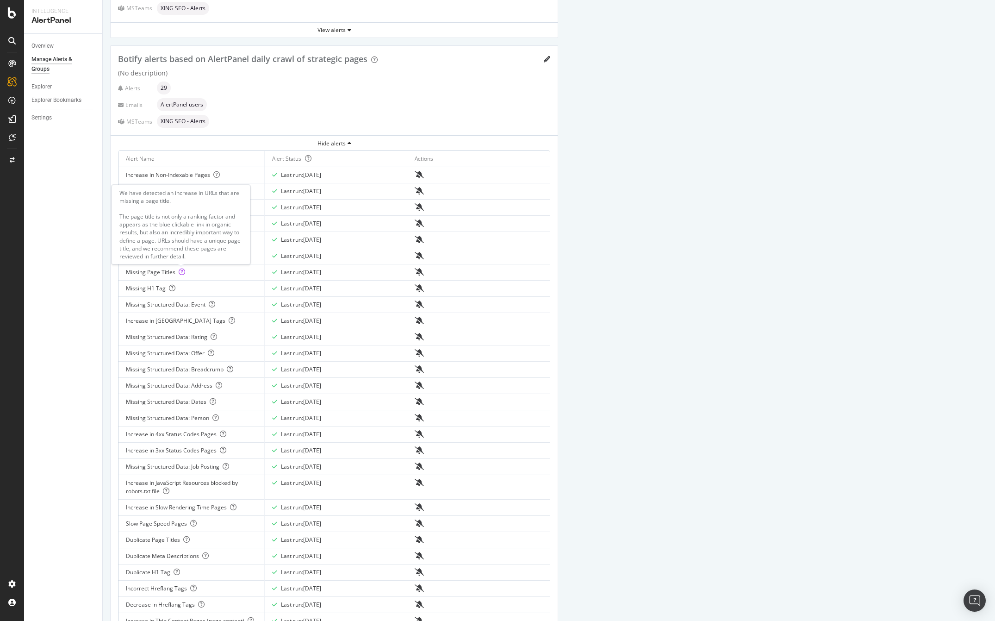
click at [181, 272] on icon at bounding box center [182, 271] width 6 height 6
click at [147, 273] on div "Missing Page Titles" at bounding box center [191, 272] width 131 height 8
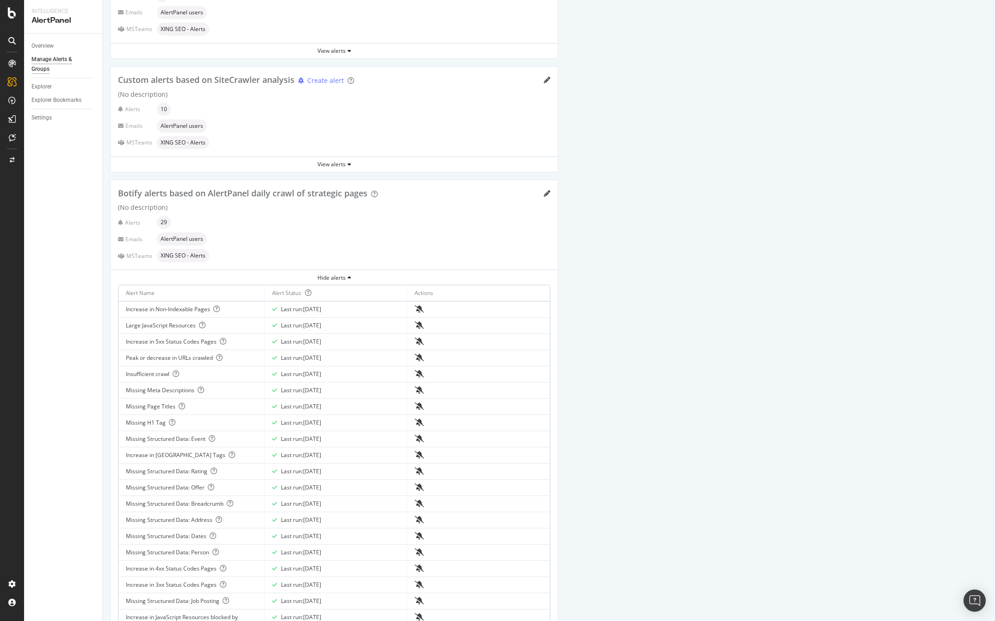
scroll to position [64, 0]
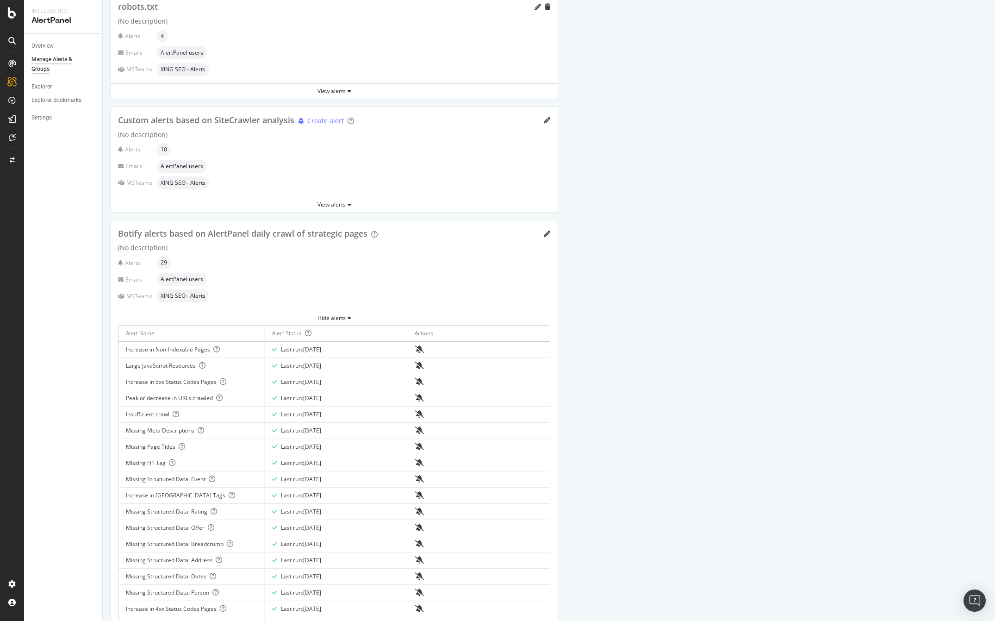
click at [164, 261] on span "29" at bounding box center [164, 263] width 6 height 6
click at [547, 232] on icon "pencil" at bounding box center [547, 234] width 6 height 6
